Goal: Register for event/course

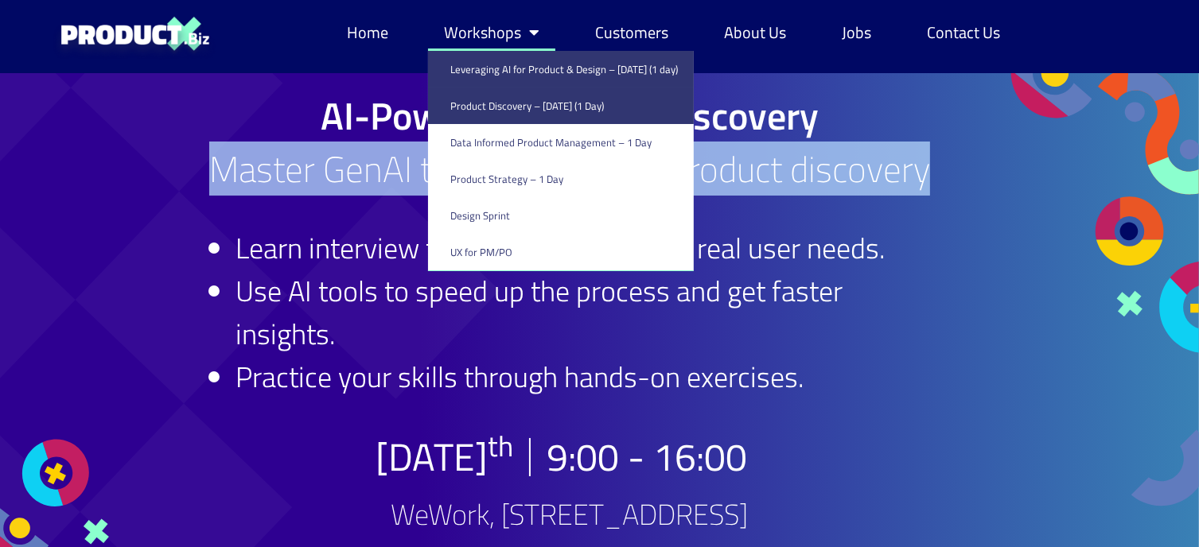
click at [503, 76] on link "Leveraging AI for Product & Design – [DATE] (1 day)" at bounding box center [561, 69] width 266 height 37
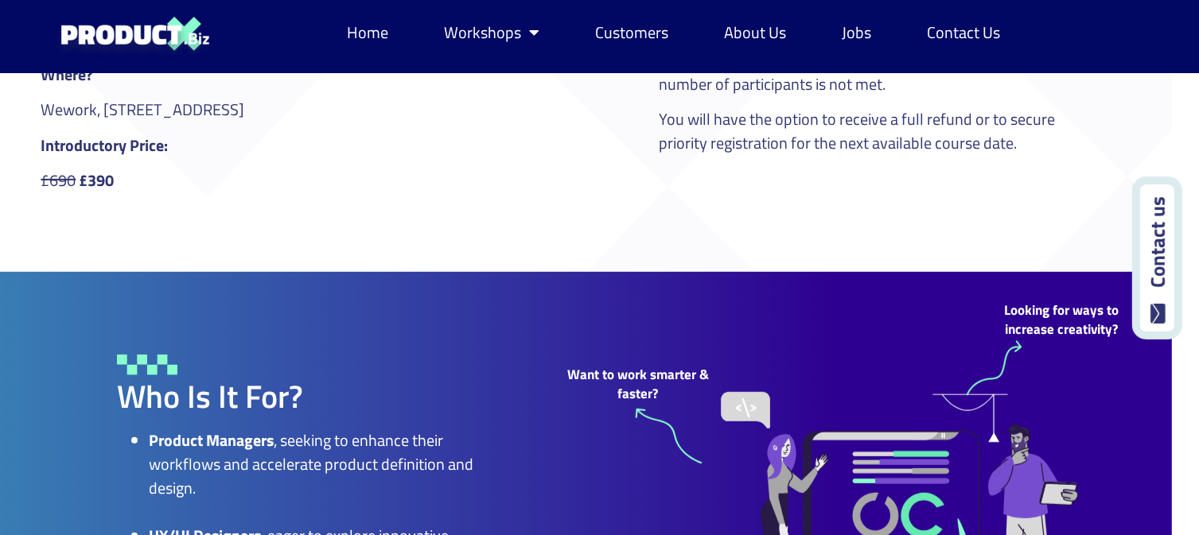
scroll to position [875, 27]
